Goal: Check status

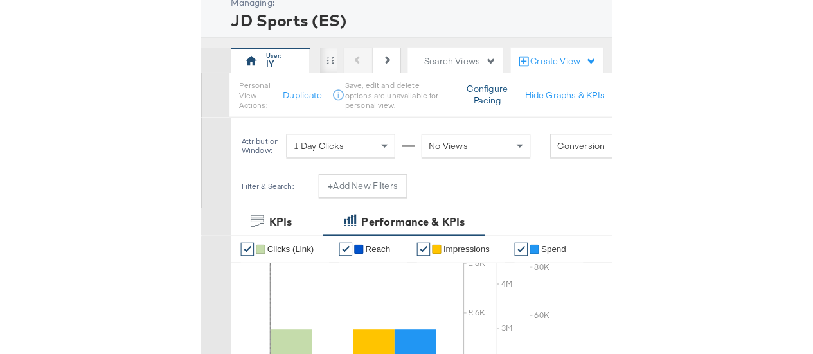
scroll to position [35, 0]
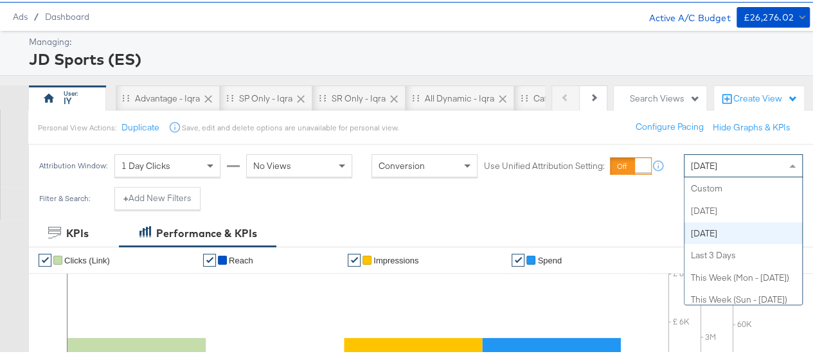
click at [709, 165] on span "[DATE]" at bounding box center [704, 164] width 26 height 12
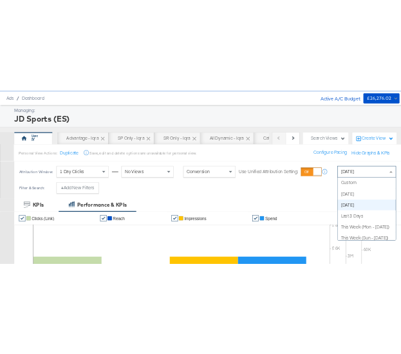
scroll to position [44, 0]
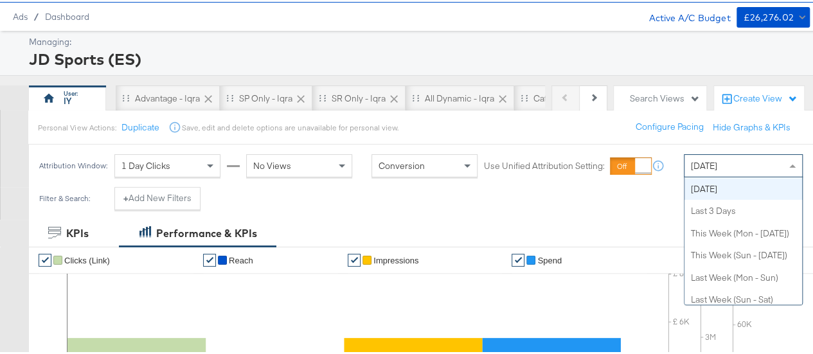
click at [709, 165] on span "[DATE]" at bounding box center [704, 164] width 26 height 12
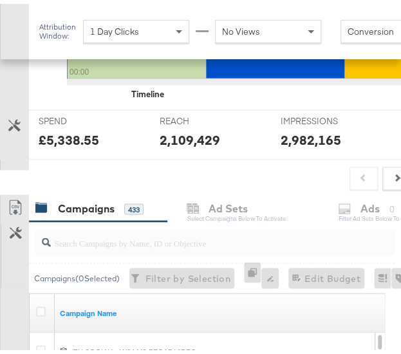
scroll to position [448, 0]
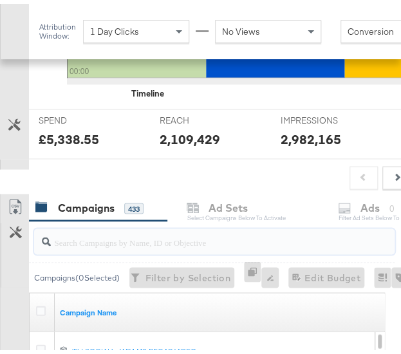
click at [94, 238] on input "search" at bounding box center [209, 232] width 317 height 25
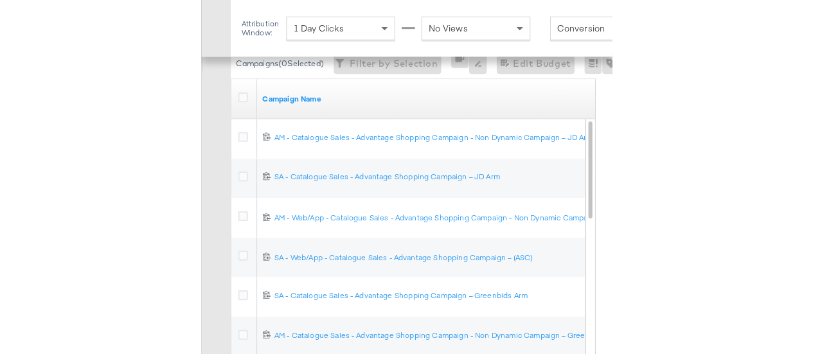
scroll to position [665, 0]
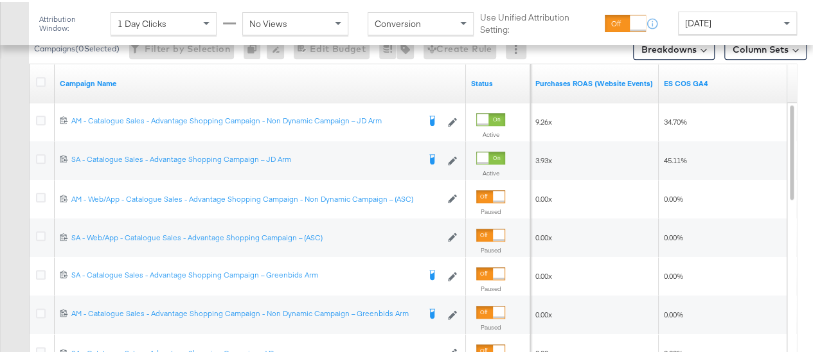
type input "advantage"
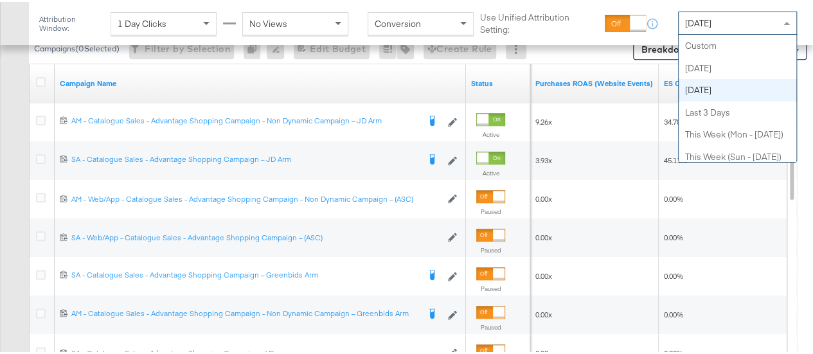
click at [735, 16] on div "[DATE]" at bounding box center [738, 21] width 118 height 22
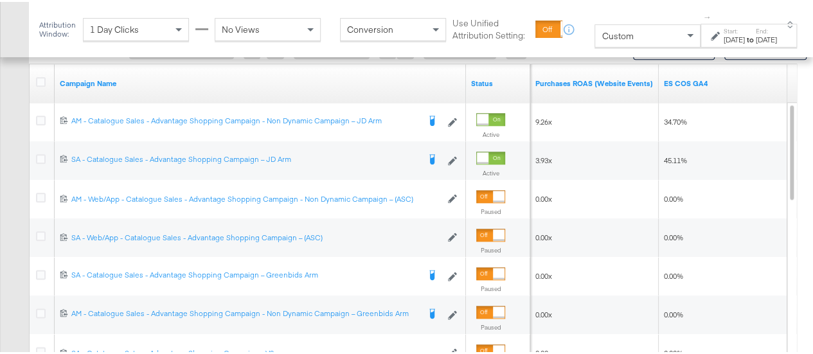
click at [711, 33] on div "Start: [DATE] to End: [DATE]" at bounding box center [744, 34] width 66 height 19
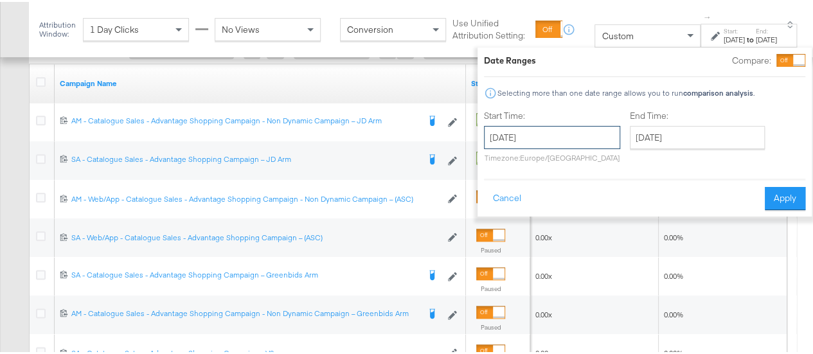
click at [562, 136] on input "[DATE]" at bounding box center [552, 135] width 136 height 23
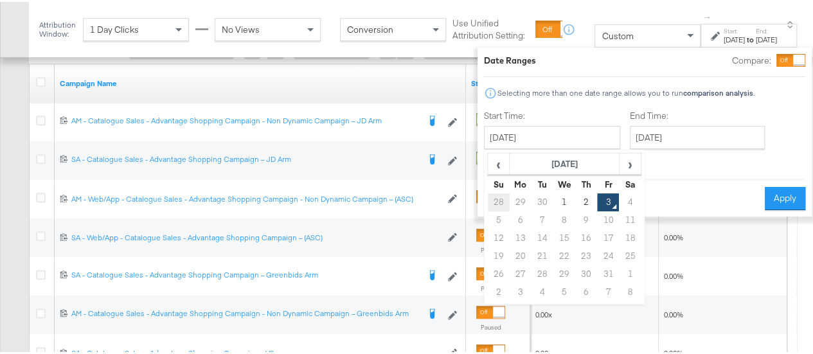
click at [488, 203] on td "28" at bounding box center [499, 201] width 22 height 18
type input "[DATE]"
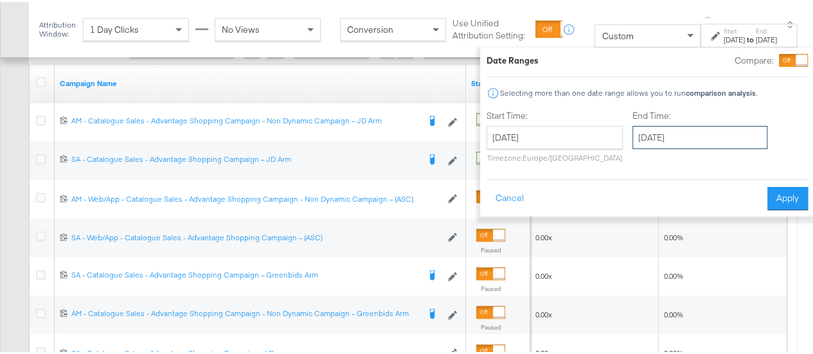
click at [667, 134] on input "[DATE]" at bounding box center [700, 135] width 135 height 23
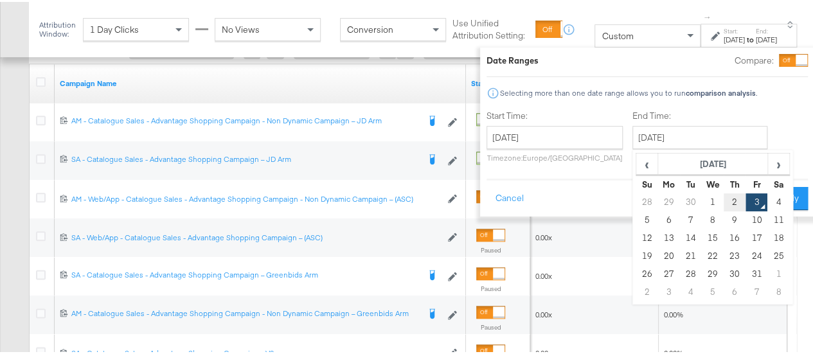
click at [724, 202] on td "2" at bounding box center [735, 201] width 22 height 18
type input "[DATE]"
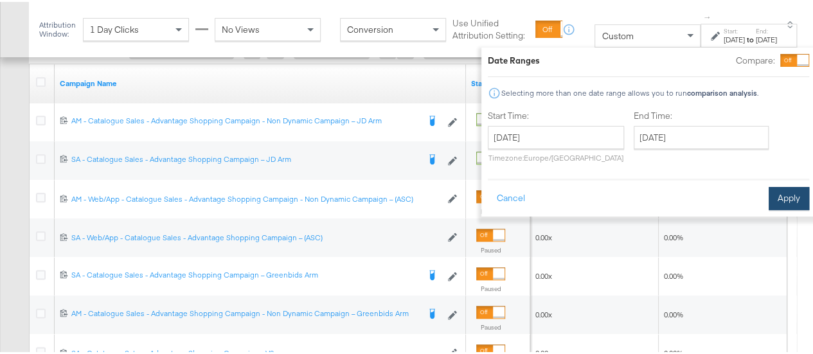
click at [778, 198] on button "Apply" at bounding box center [789, 196] width 41 height 23
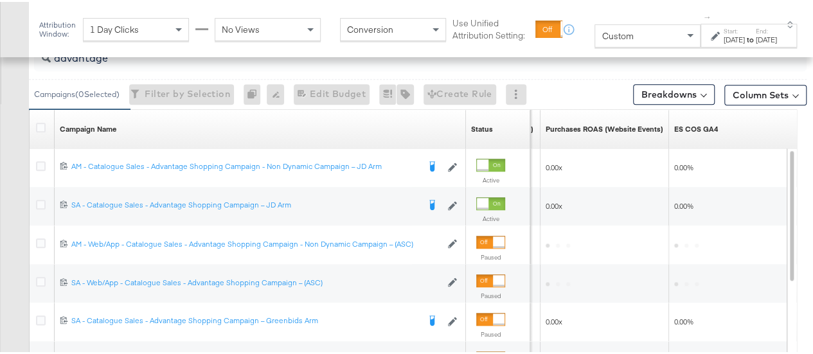
scroll to position [639, 0]
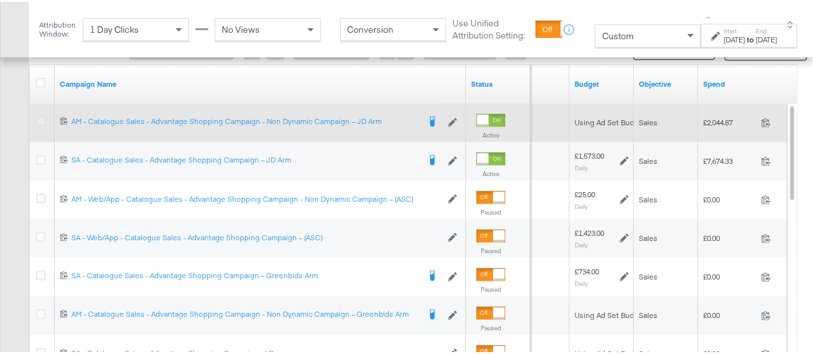
click at [42, 115] on icon at bounding box center [41, 119] width 10 height 10
click at [0, 0] on input "checkbox" at bounding box center [0, 0] width 0 height 0
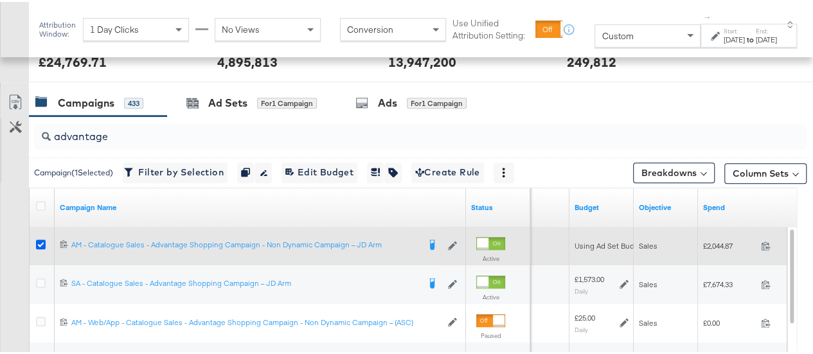
scroll to position [514, 0]
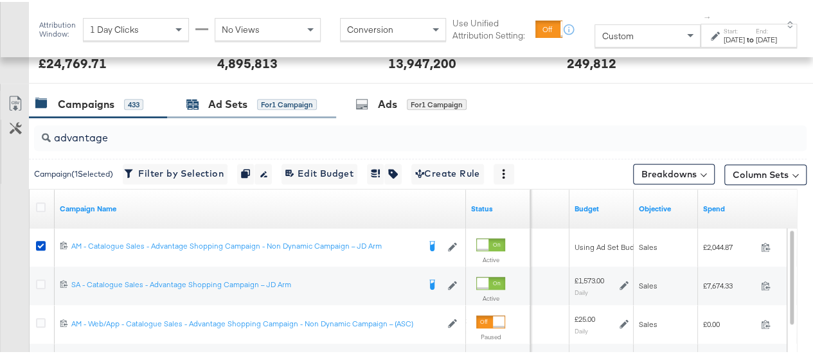
click at [254, 106] on div "Ad Sets for 1 Campaign" at bounding box center [251, 102] width 131 height 15
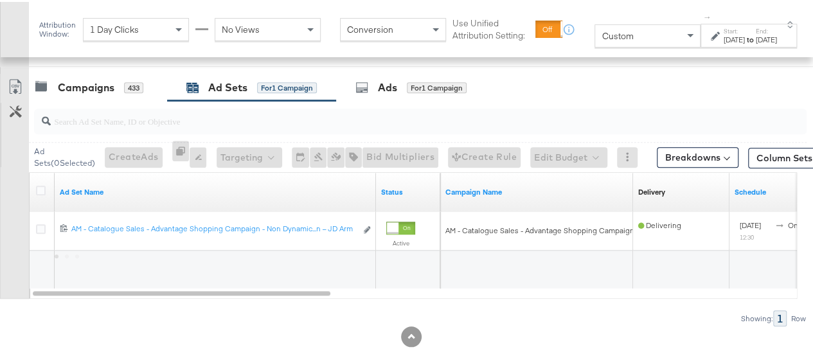
scroll to position [532, 0]
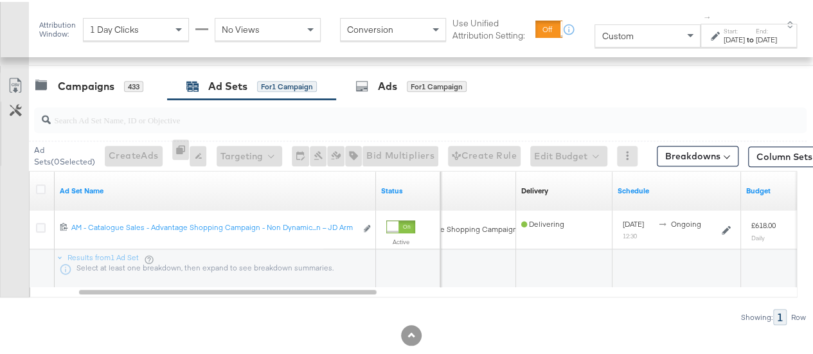
click at [724, 33] on label "Start:" at bounding box center [734, 29] width 21 height 8
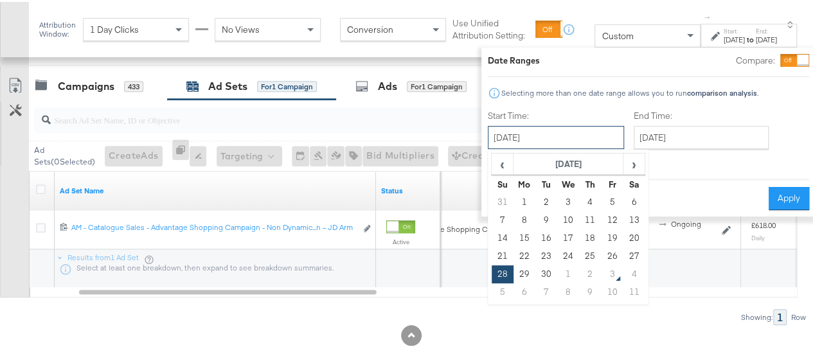
click at [503, 143] on input "[DATE]" at bounding box center [556, 135] width 136 height 23
click at [557, 271] on td "1" at bounding box center [568, 273] width 22 height 18
type input "[DATE]"
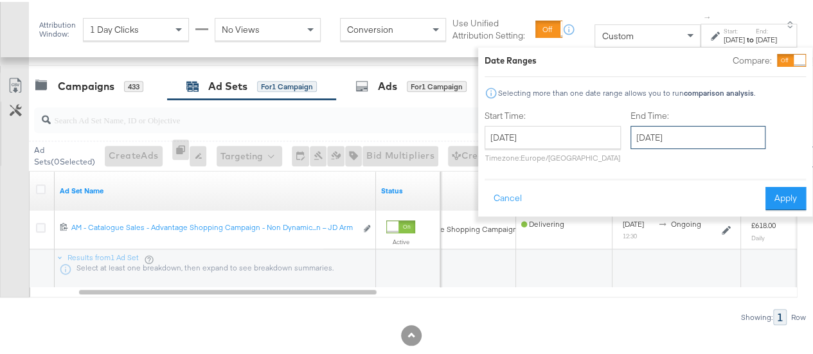
click at [655, 133] on input "[DATE]" at bounding box center [698, 135] width 135 height 23
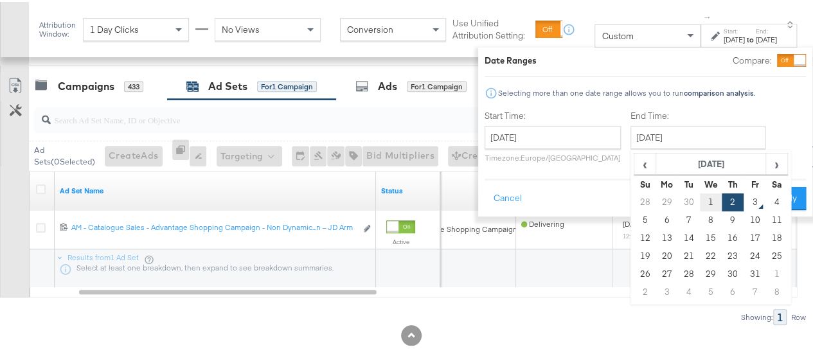
click at [700, 203] on td "1" at bounding box center [711, 201] width 22 height 18
type input "[DATE]"
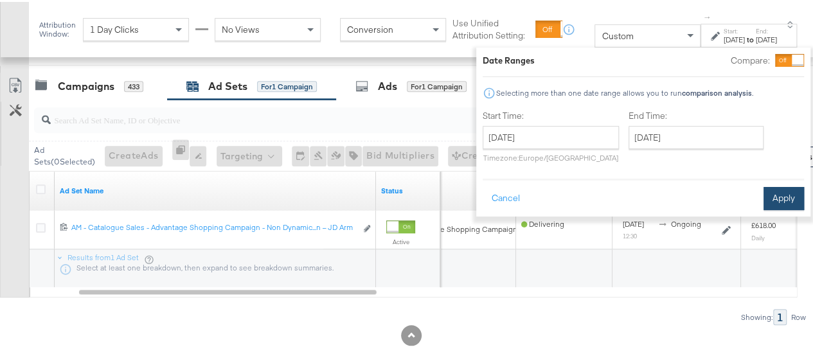
click at [784, 192] on button "Apply" at bounding box center [784, 196] width 41 height 23
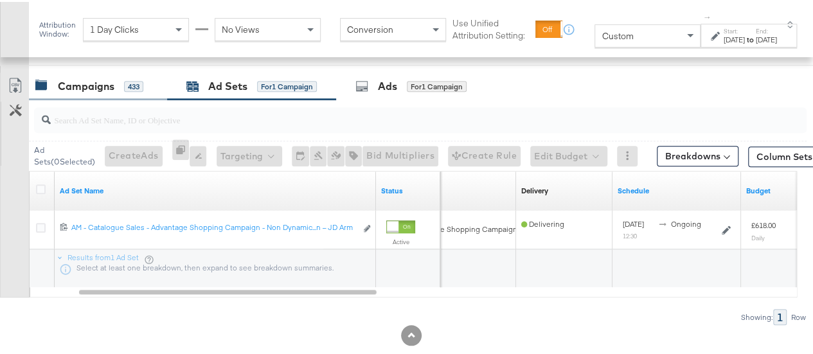
click at [93, 86] on div "Campaigns" at bounding box center [86, 84] width 57 height 15
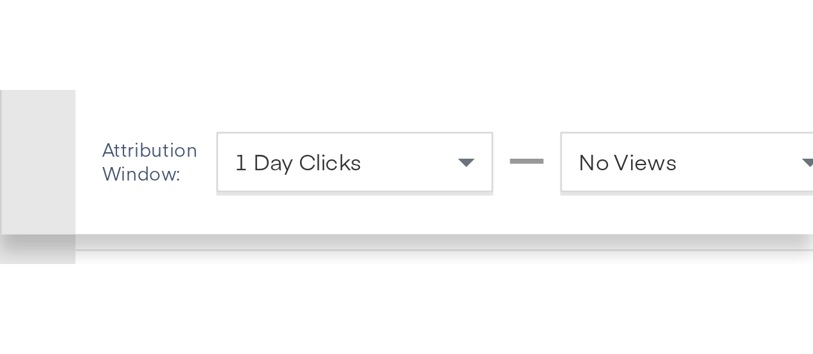
scroll to position [536, 0]
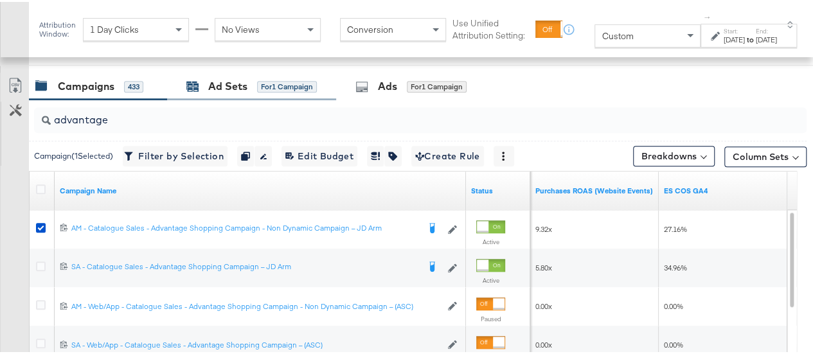
click at [256, 84] on div "Ad Sets for 1 Campaign" at bounding box center [251, 84] width 131 height 15
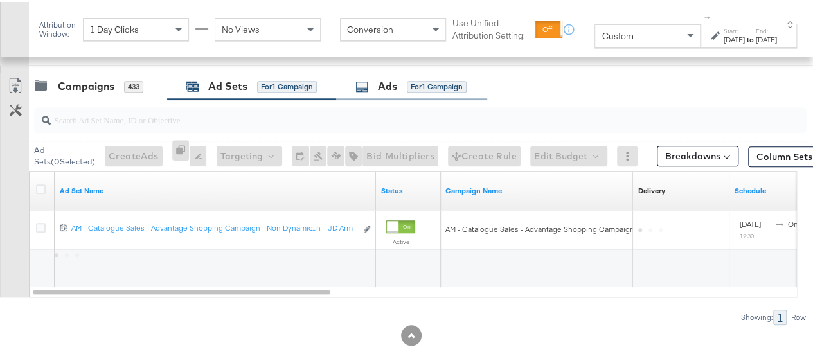
click at [383, 91] on div "Ads for 1 Campaign" at bounding box center [411, 85] width 151 height 28
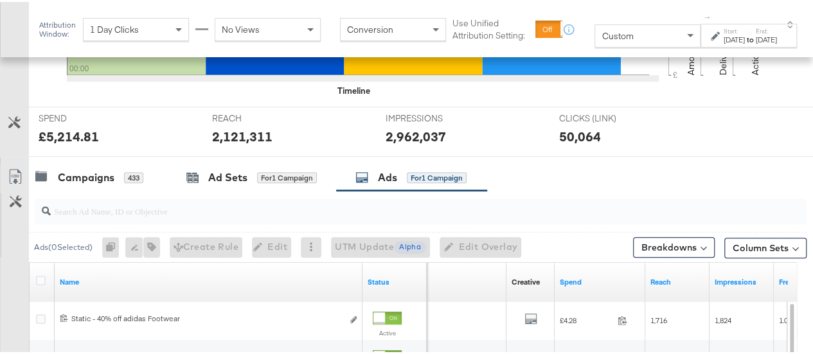
scroll to position [458, 0]
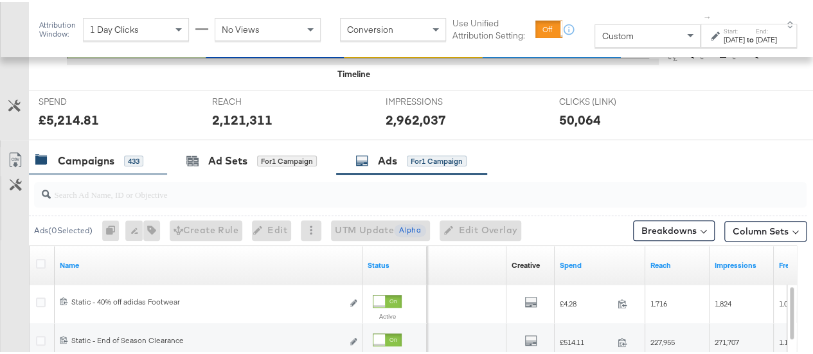
click at [94, 156] on div "Campaigns" at bounding box center [86, 159] width 57 height 15
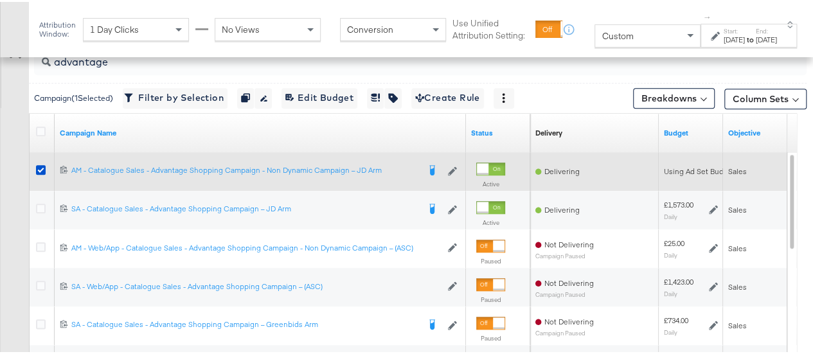
scroll to position [593, 0]
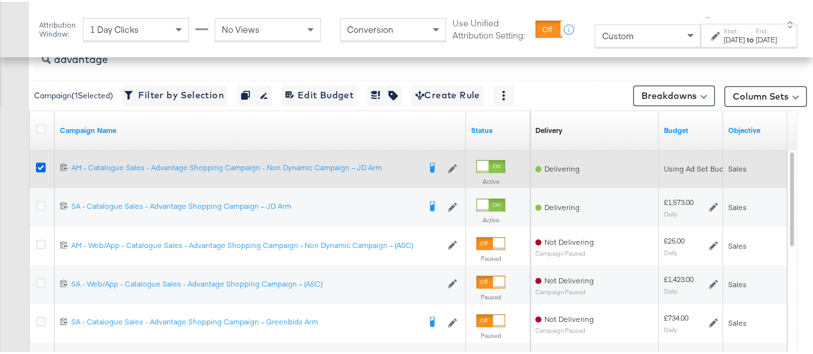
click at [41, 161] on icon at bounding box center [41, 166] width 10 height 10
click at [0, 0] on input "checkbox" at bounding box center [0, 0] width 0 height 0
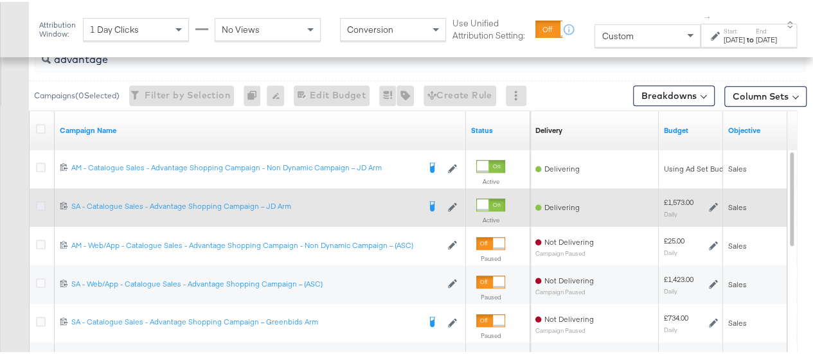
click at [39, 199] on icon at bounding box center [41, 204] width 10 height 10
click at [0, 0] on input "checkbox" at bounding box center [0, 0] width 0 height 0
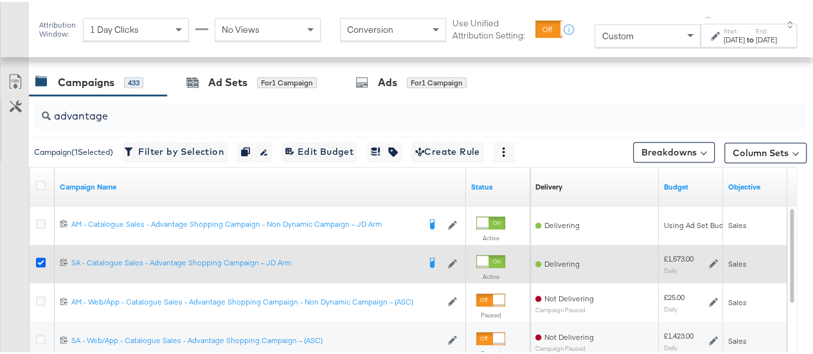
scroll to position [535, 0]
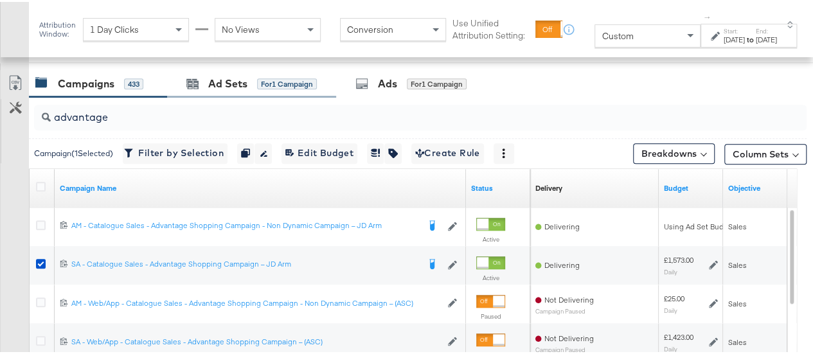
click at [258, 88] on div "Ad Sets for 1 Campaign" at bounding box center [251, 82] width 169 height 28
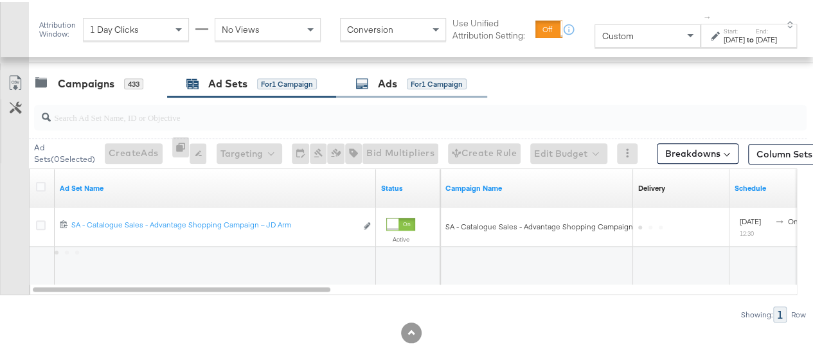
click at [372, 87] on div "Ads for 1 Campaign" at bounding box center [411, 82] width 151 height 28
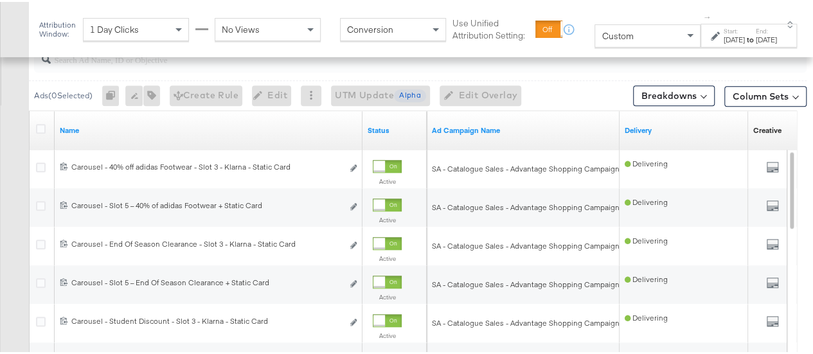
scroll to position [597, 0]
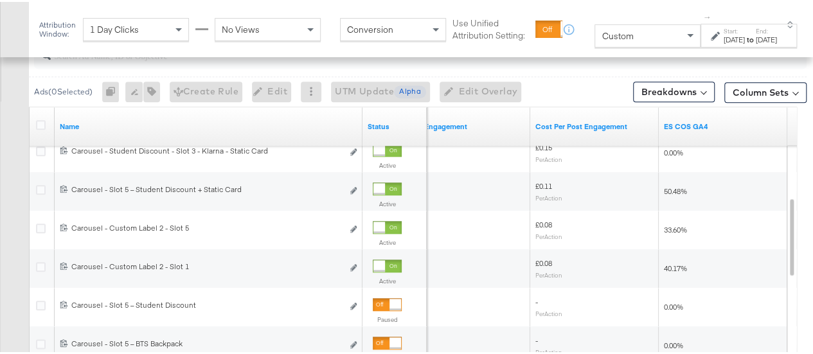
click at [733, 42] on div "[DATE]" at bounding box center [734, 38] width 21 height 10
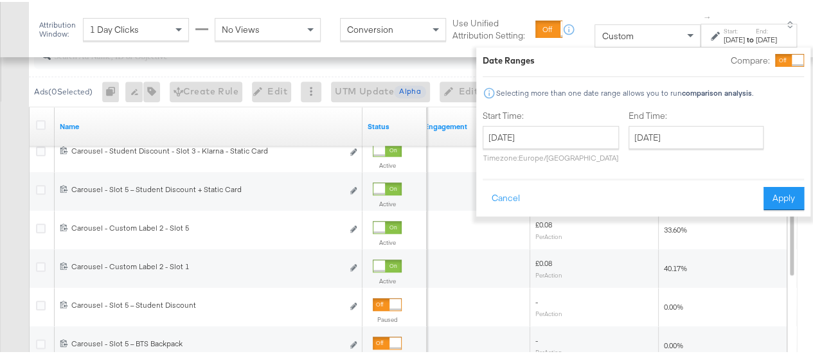
click at [730, 26] on label "Start:" at bounding box center [734, 29] width 21 height 8
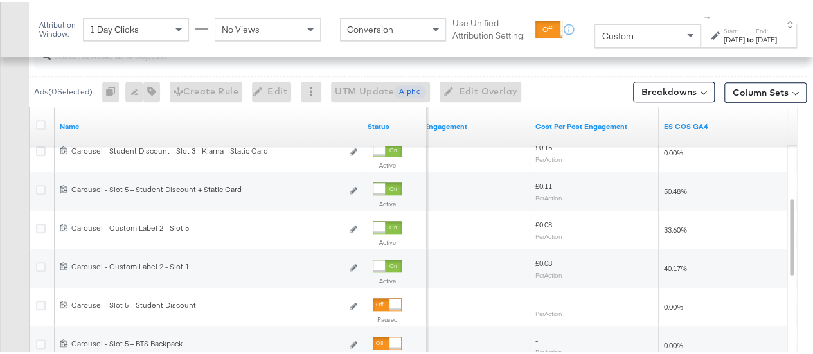
click at [619, 29] on span "Custom" at bounding box center [618, 34] width 32 height 12
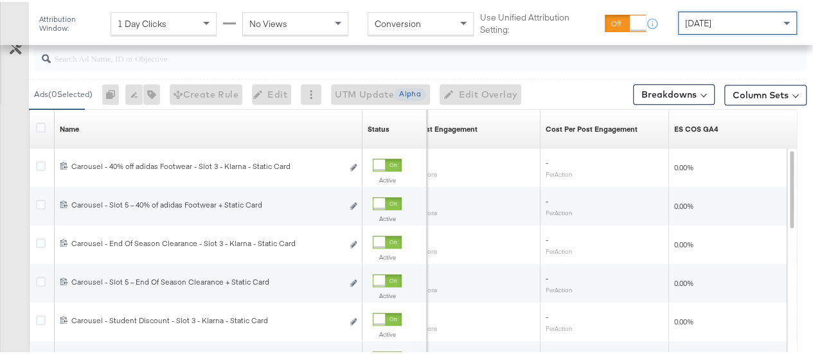
scroll to position [584, 0]
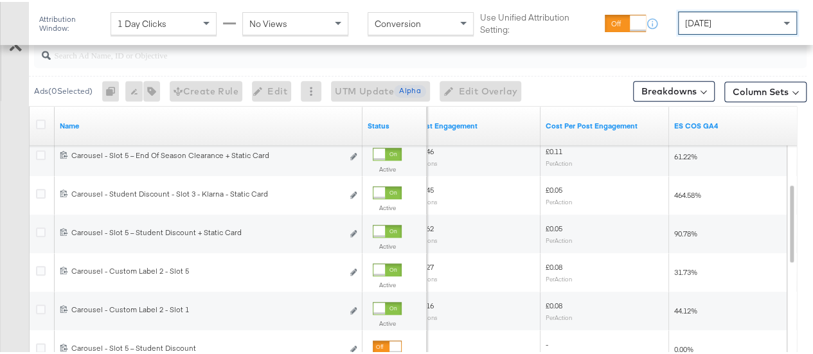
click at [712, 25] on span "[DATE]" at bounding box center [698, 21] width 26 height 12
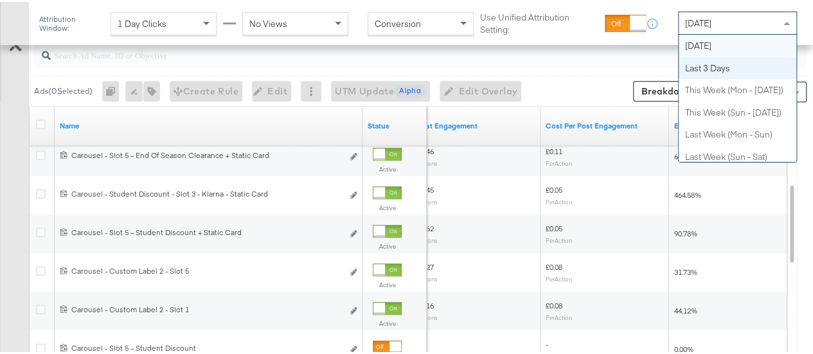
scroll to position [0, 0]
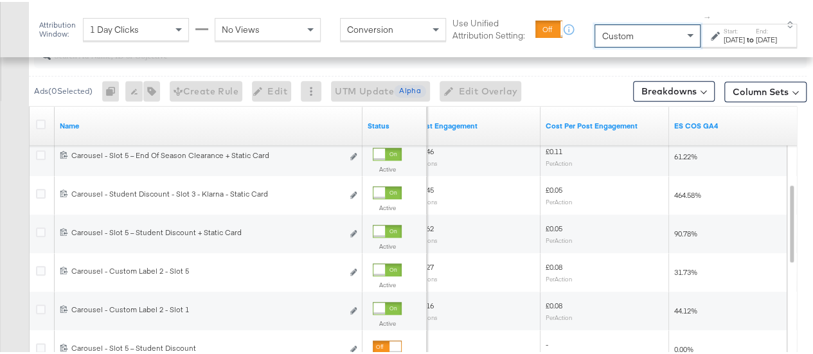
click at [724, 43] on div "[DATE]" at bounding box center [734, 38] width 21 height 10
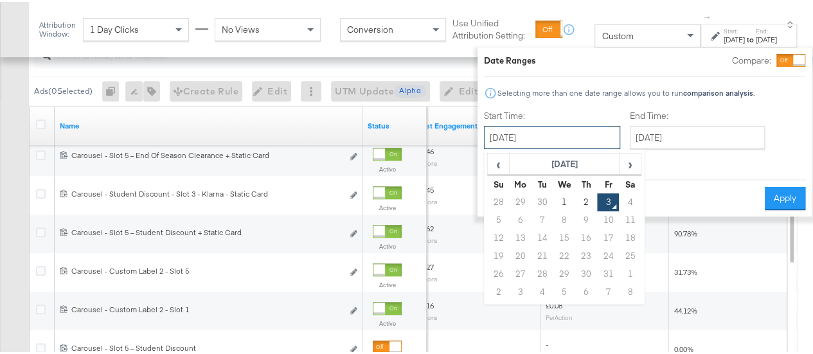
click at [556, 132] on input "[DATE]" at bounding box center [552, 135] width 136 height 23
click at [488, 199] on td "28" at bounding box center [499, 201] width 22 height 18
type input "[DATE]"
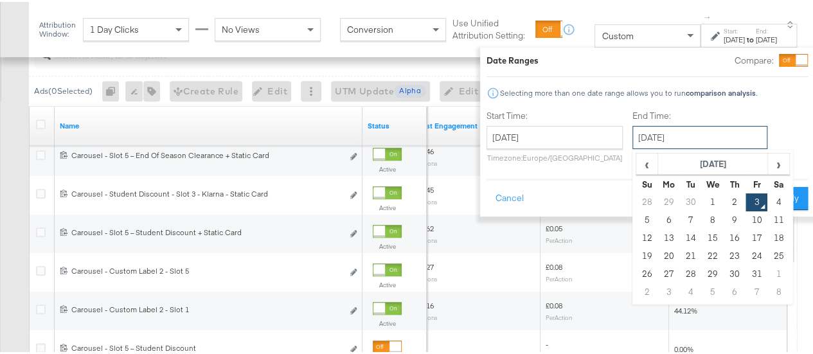
click at [656, 134] on input "[DATE]" at bounding box center [700, 135] width 135 height 23
click at [724, 205] on td "2" at bounding box center [735, 201] width 22 height 18
click at [658, 140] on input "[DATE]" at bounding box center [701, 135] width 135 height 23
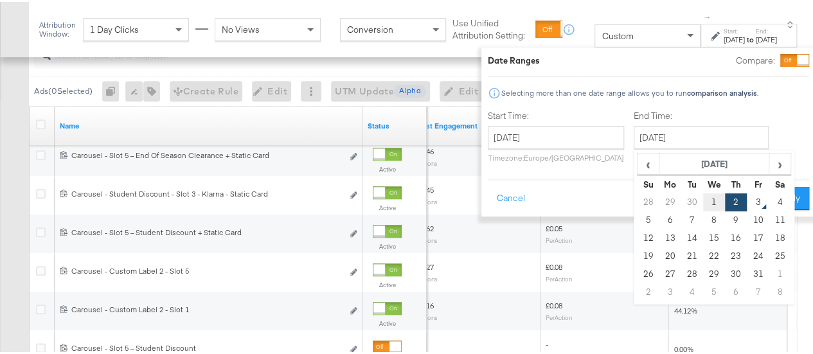
click at [703, 195] on td "1" at bounding box center [714, 201] width 22 height 18
type input "[DATE]"
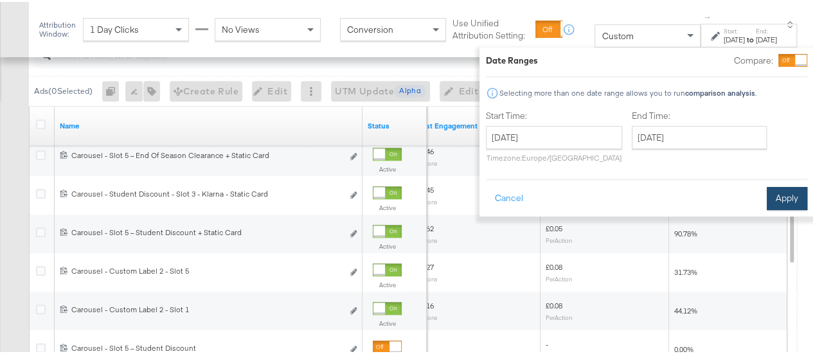
click at [767, 201] on button "Apply" at bounding box center [787, 196] width 41 height 23
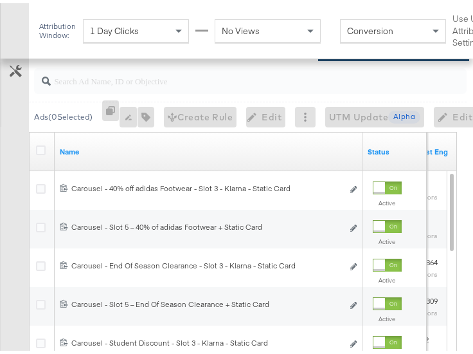
scroll to position [489, 0]
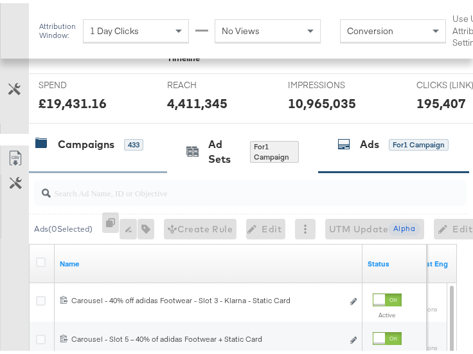
click at [77, 136] on div "Campaigns" at bounding box center [86, 141] width 57 height 15
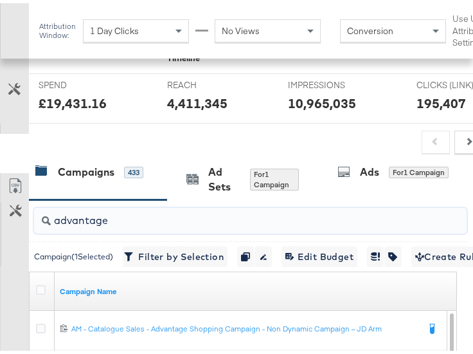
drag, startPoint x: 131, startPoint y: 212, endPoint x: 25, endPoint y: 225, distance: 106.9
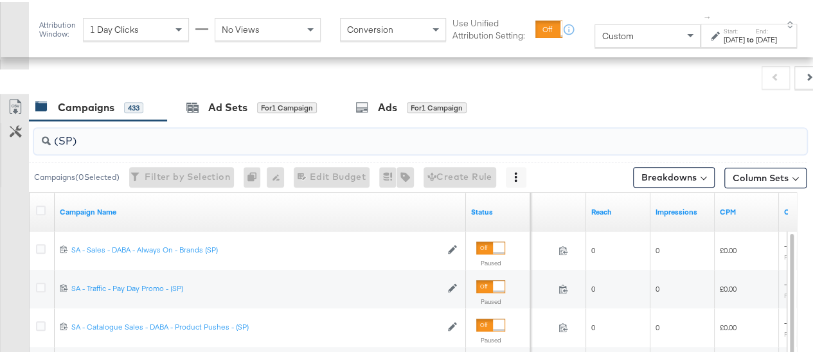
scroll to position [532, 0]
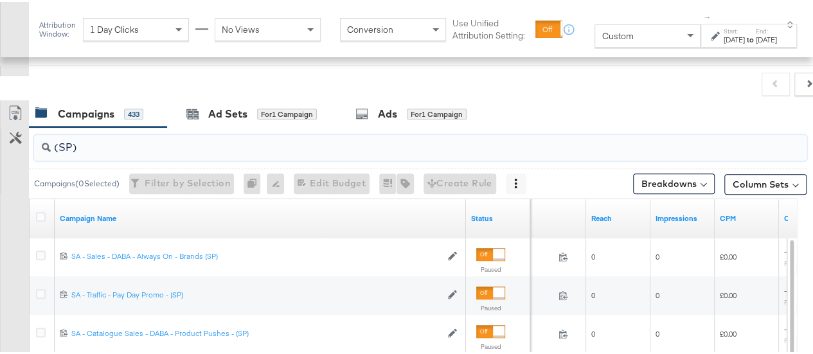
click at [73, 142] on input "(SP)" at bounding box center [395, 140] width 689 height 25
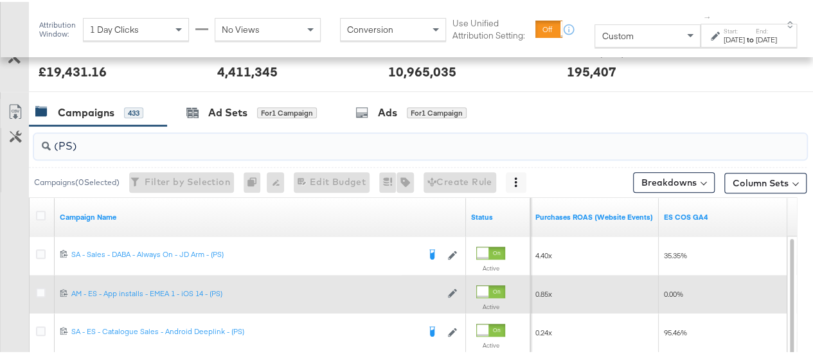
scroll to position [503, 0]
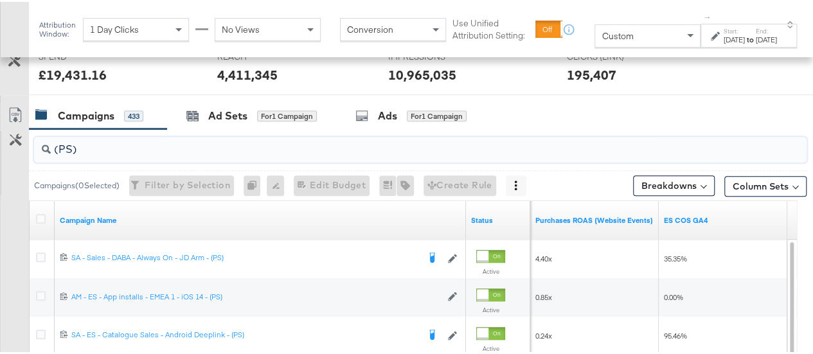
type input "(PS)"
click at [736, 35] on div "[DATE]" at bounding box center [734, 38] width 21 height 10
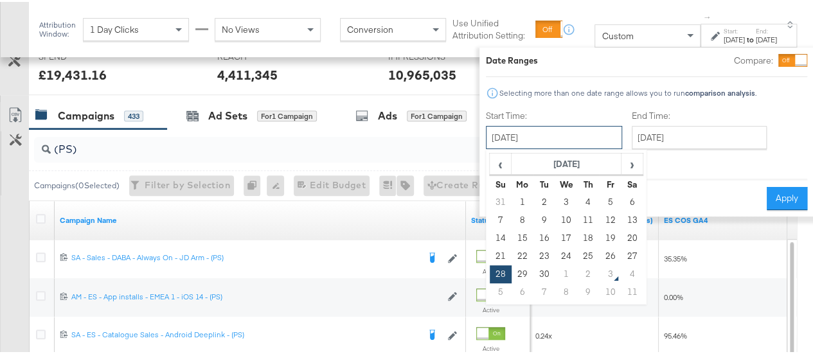
click at [589, 131] on input "[DATE]" at bounding box center [554, 135] width 136 height 23
click at [577, 273] on td "2" at bounding box center [588, 273] width 22 height 18
type input "[DATE]"
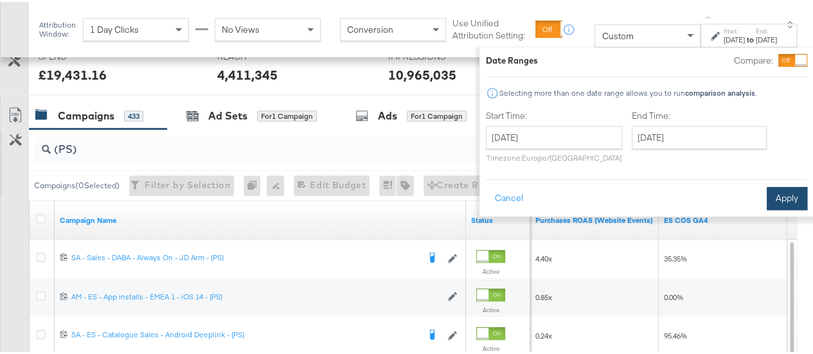
click at [779, 199] on button "Apply" at bounding box center [787, 196] width 41 height 23
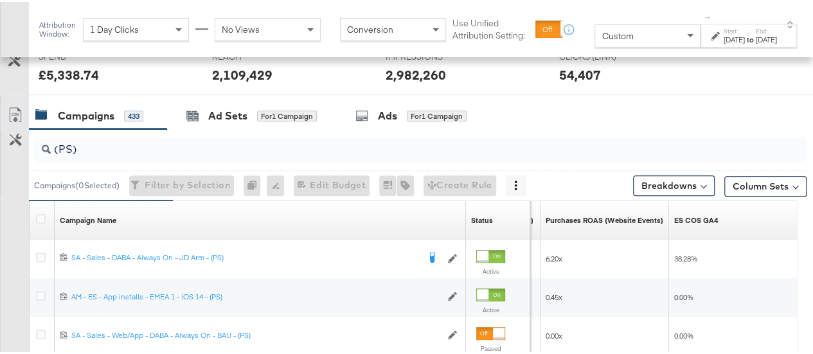
click at [733, 39] on div "[DATE]" at bounding box center [734, 38] width 21 height 10
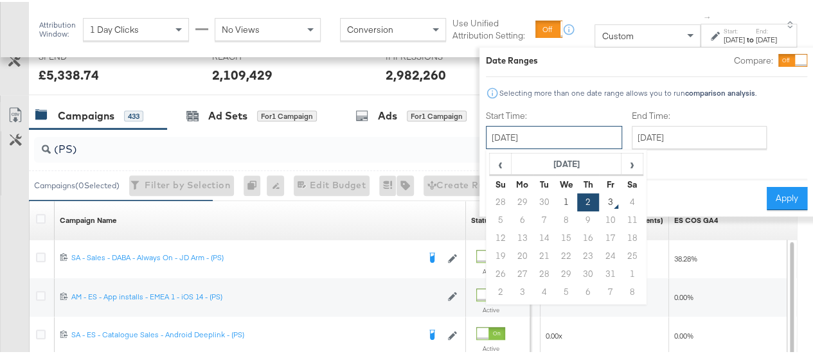
click at [567, 127] on input "[DATE]" at bounding box center [554, 135] width 136 height 23
click at [556, 200] on td "1" at bounding box center [567, 201] width 22 height 18
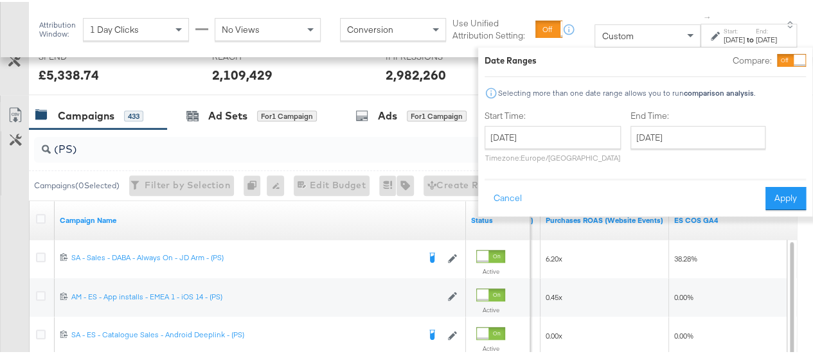
type input "[DATE]"
click at [711, 147] on div "End Time: [DATE] ‹ [DATE] › Su Mo Tu We Th Fr Sa 28 29 30 1 2 3 4 5 6 7 8 9 10 …" at bounding box center [701, 137] width 140 height 59
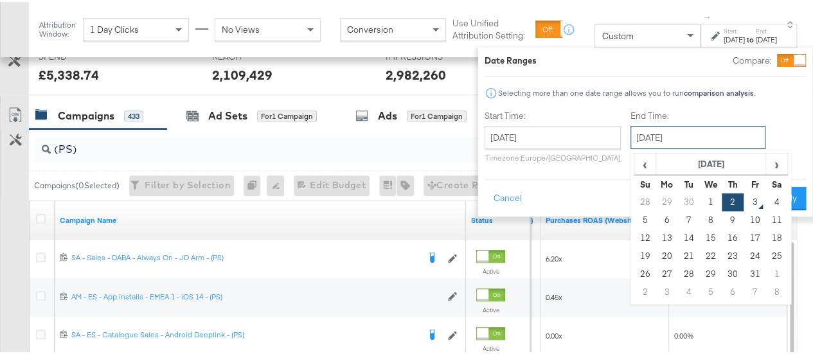
click at [714, 141] on input "[DATE]" at bounding box center [698, 135] width 135 height 23
click at [700, 199] on td "1" at bounding box center [711, 201] width 22 height 18
type input "[DATE]"
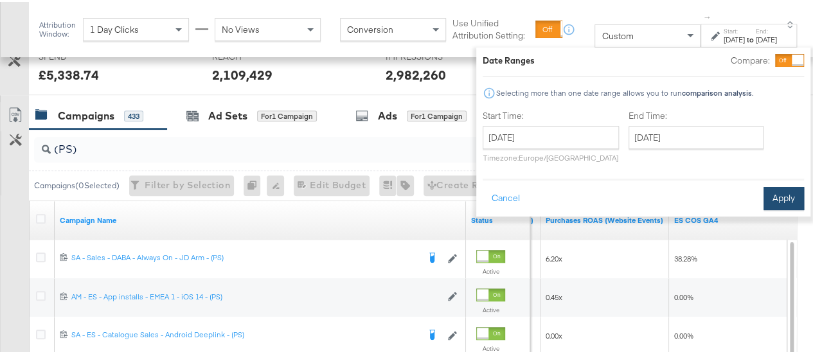
click at [766, 197] on button "Apply" at bounding box center [784, 196] width 41 height 23
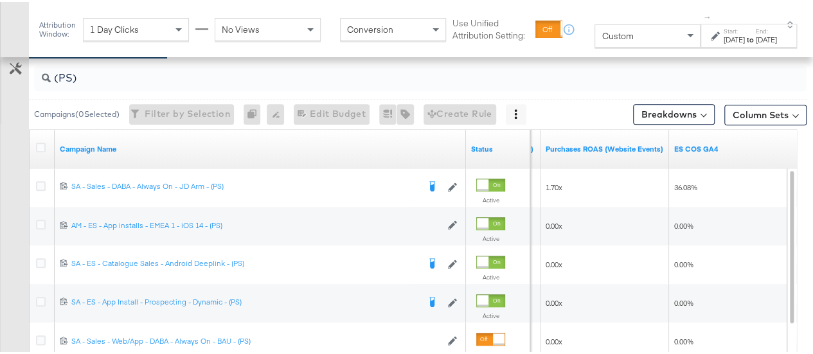
scroll to position [575, 0]
click at [732, 28] on label "Start:" at bounding box center [734, 29] width 21 height 8
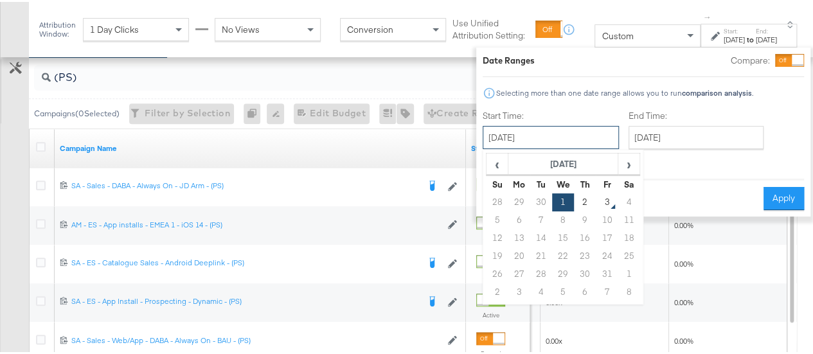
click at [547, 138] on input "[DATE]" at bounding box center [551, 135] width 136 height 23
click at [575, 202] on td "2" at bounding box center [585, 201] width 22 height 18
type input "[DATE]"
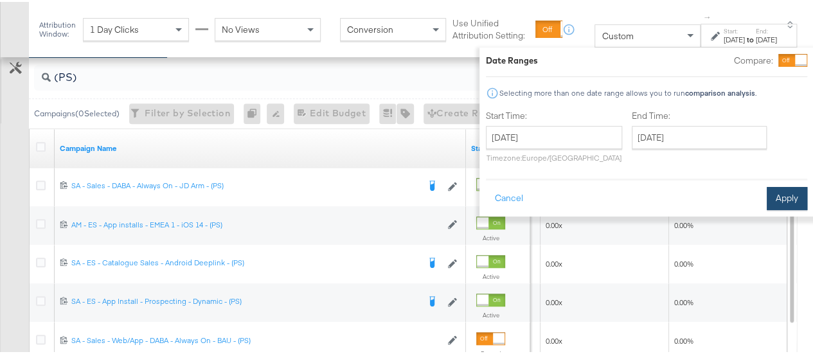
click at [773, 199] on button "Apply" at bounding box center [787, 196] width 41 height 23
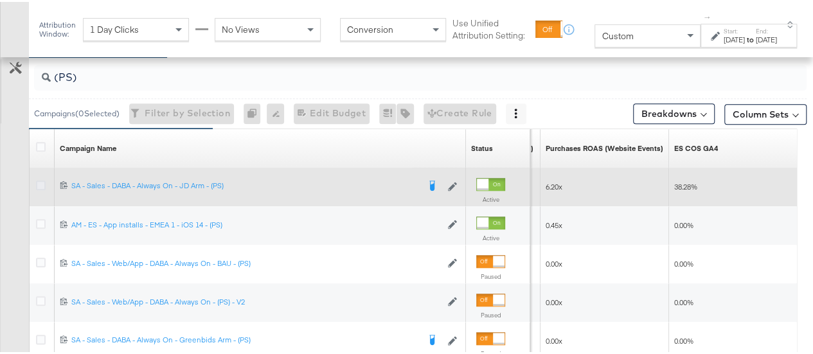
click at [40, 183] on icon at bounding box center [41, 184] width 10 height 10
click at [0, 0] on input "checkbox" at bounding box center [0, 0] width 0 height 0
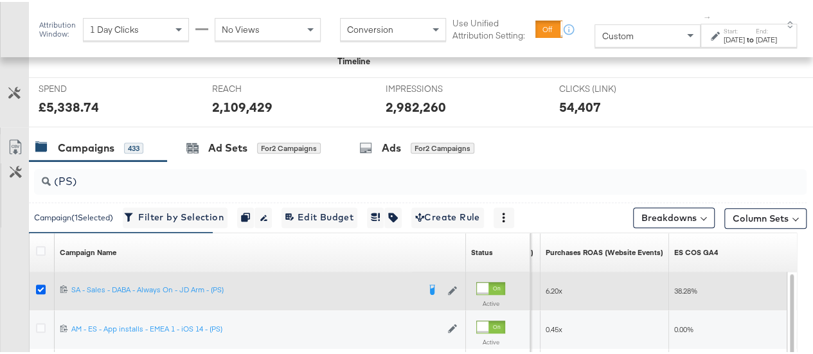
scroll to position [458, 0]
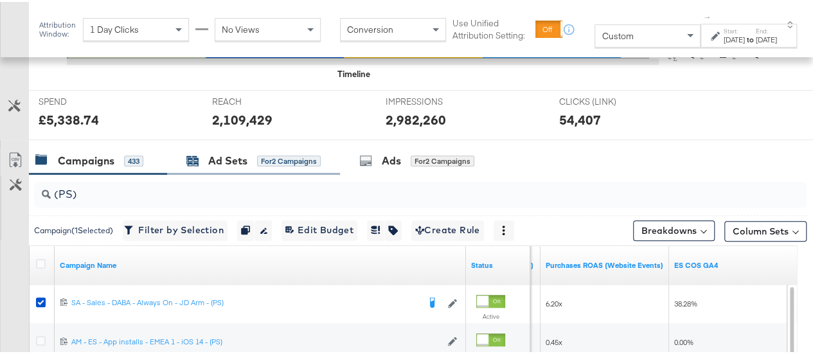
click at [246, 163] on div "Ad Sets" at bounding box center [227, 159] width 39 height 15
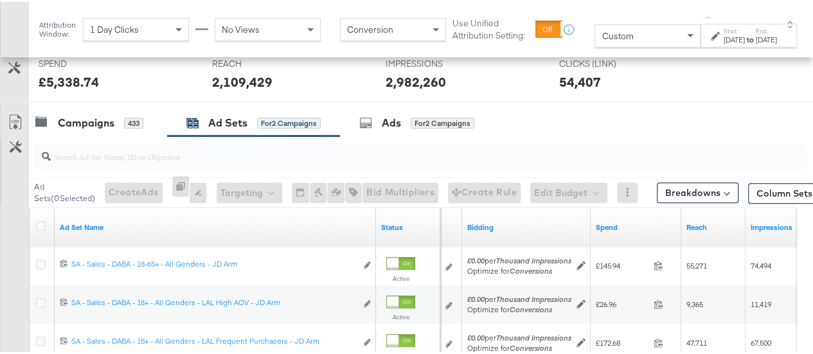
scroll to position [494, 0]
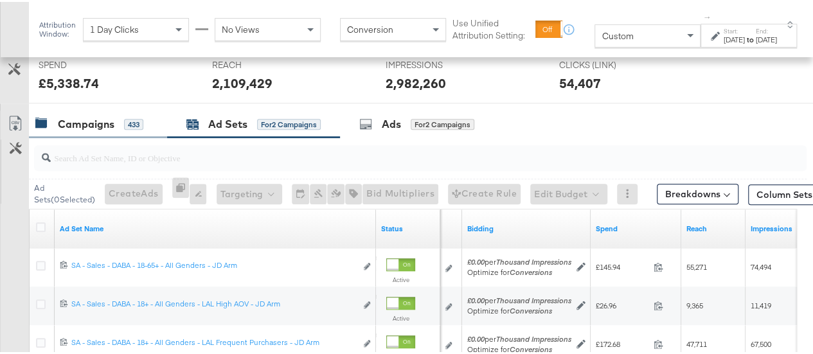
click at [99, 115] on div "Campaigns" at bounding box center [86, 122] width 57 height 15
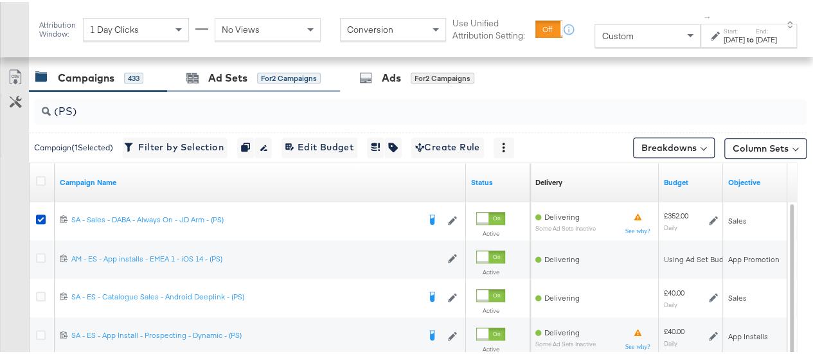
scroll to position [541, 0]
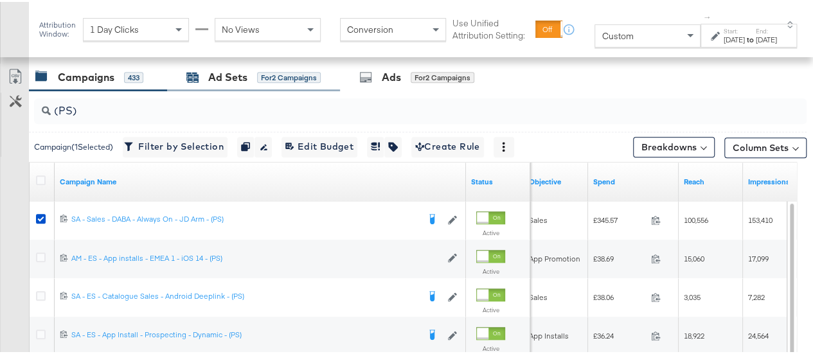
click at [215, 78] on div "Ad Sets" at bounding box center [227, 75] width 39 height 15
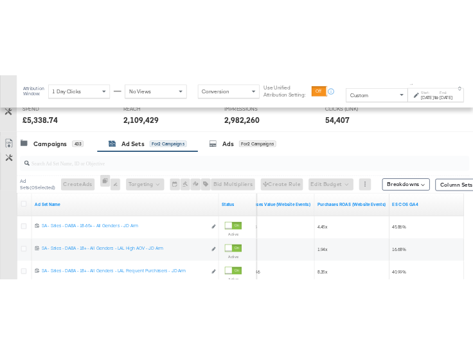
scroll to position [498, 0]
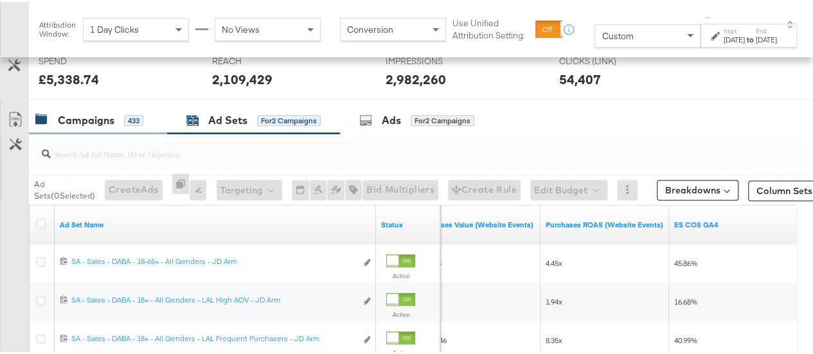
click at [75, 107] on div "Campaigns 433" at bounding box center [98, 119] width 138 height 28
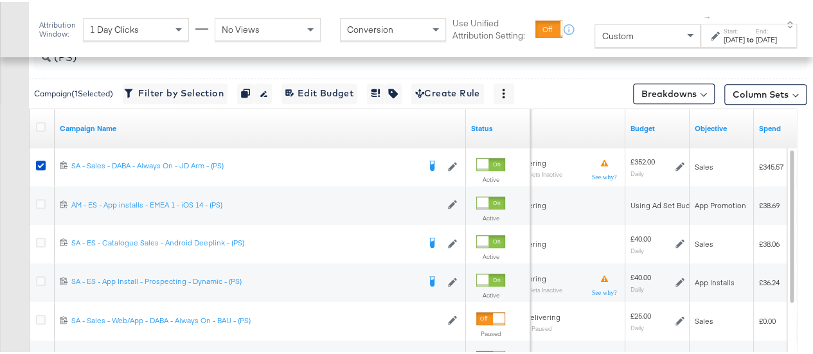
scroll to position [598, 0]
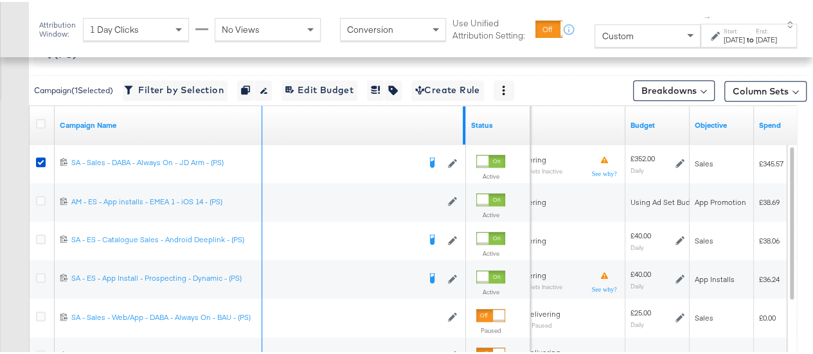
drag, startPoint x: 462, startPoint y: 111, endPoint x: 260, endPoint y: 107, distance: 202.6
click at [260, 107] on div "Campaign Name" at bounding box center [260, 123] width 411 height 39
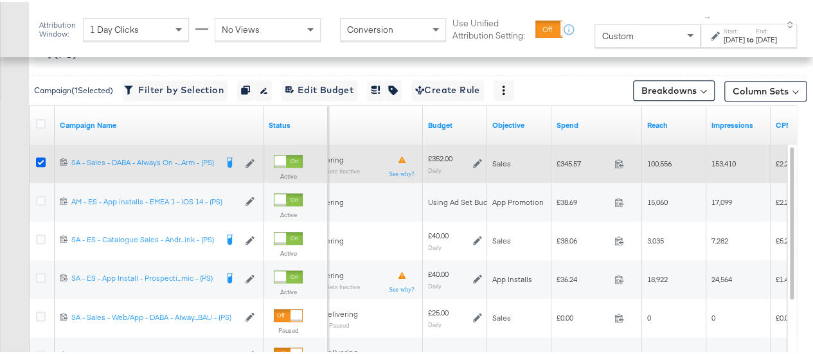
click at [37, 159] on icon at bounding box center [41, 161] width 10 height 10
click at [0, 0] on input "checkbox" at bounding box center [0, 0] width 0 height 0
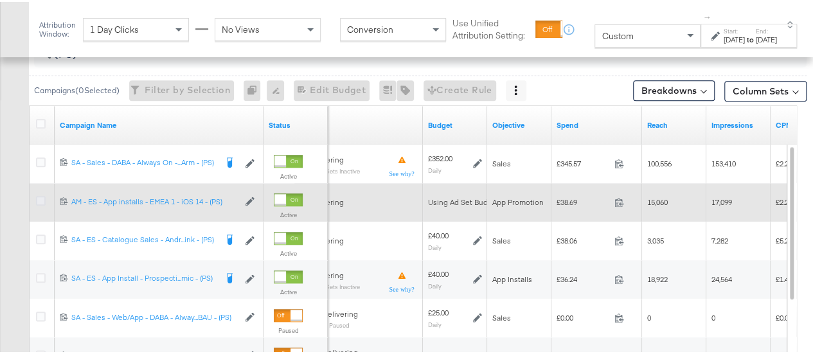
click at [44, 196] on icon at bounding box center [41, 199] width 10 height 10
click at [0, 0] on input "checkbox" at bounding box center [0, 0] width 0 height 0
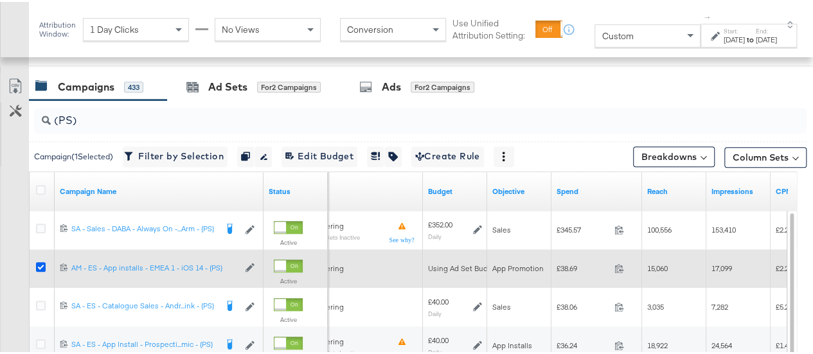
scroll to position [531, 0]
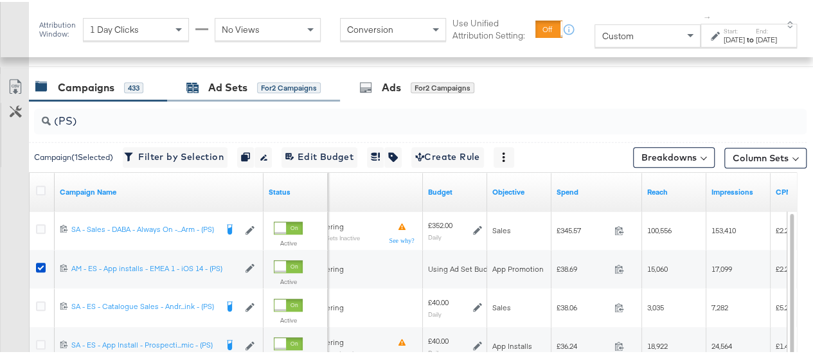
click at [226, 89] on div "Ad Sets" at bounding box center [227, 85] width 39 height 15
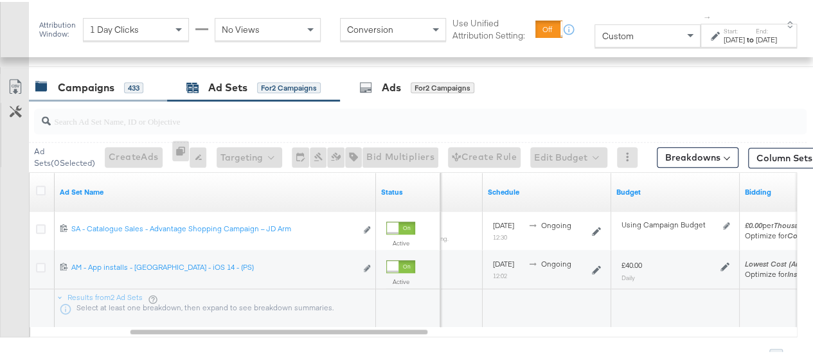
click at [94, 78] on div "Campaigns" at bounding box center [86, 85] width 57 height 15
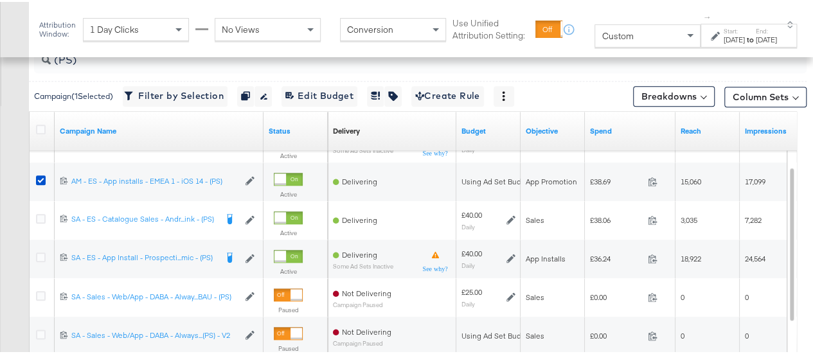
scroll to position [593, 0]
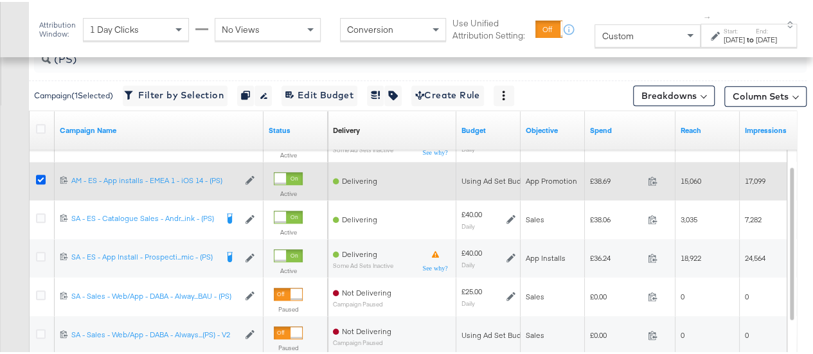
click at [38, 176] on icon at bounding box center [41, 178] width 10 height 10
click at [0, 0] on input "checkbox" at bounding box center [0, 0] width 0 height 0
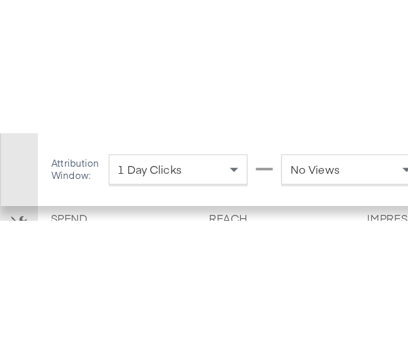
scroll to position [548, 0]
